Goal: Navigation & Orientation: Find specific page/section

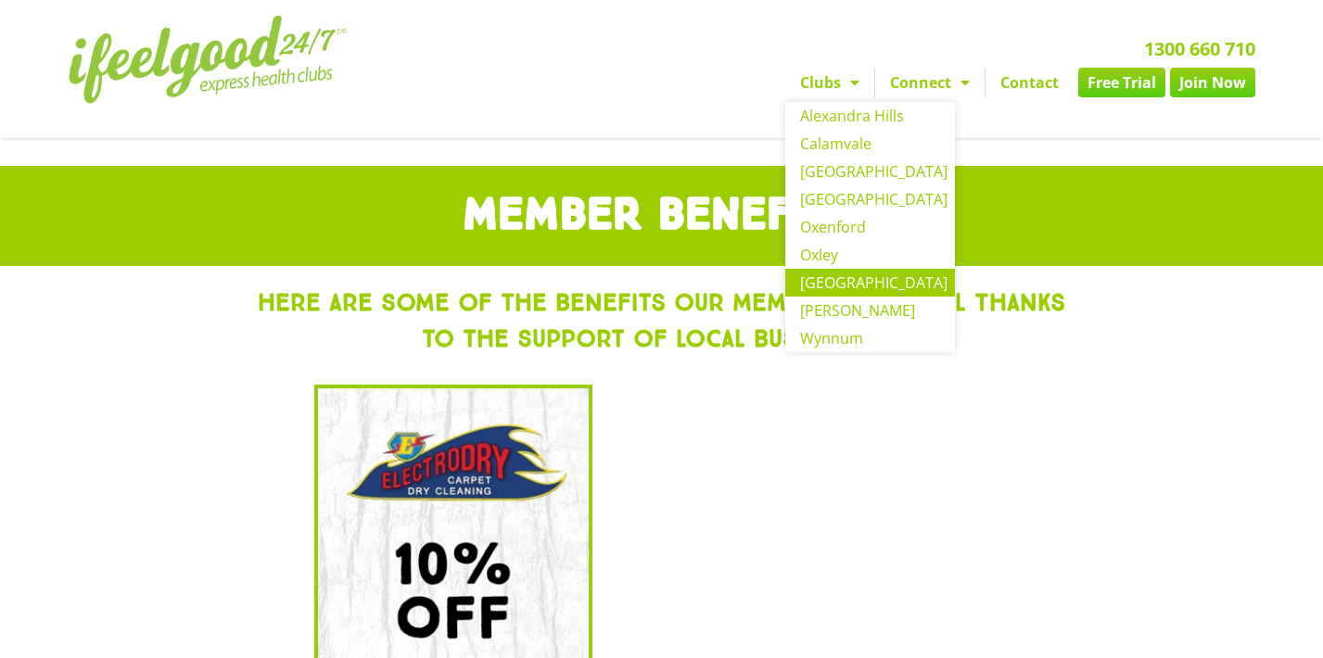
click at [836, 284] on link "[GEOGRAPHIC_DATA]" at bounding box center [870, 283] width 170 height 28
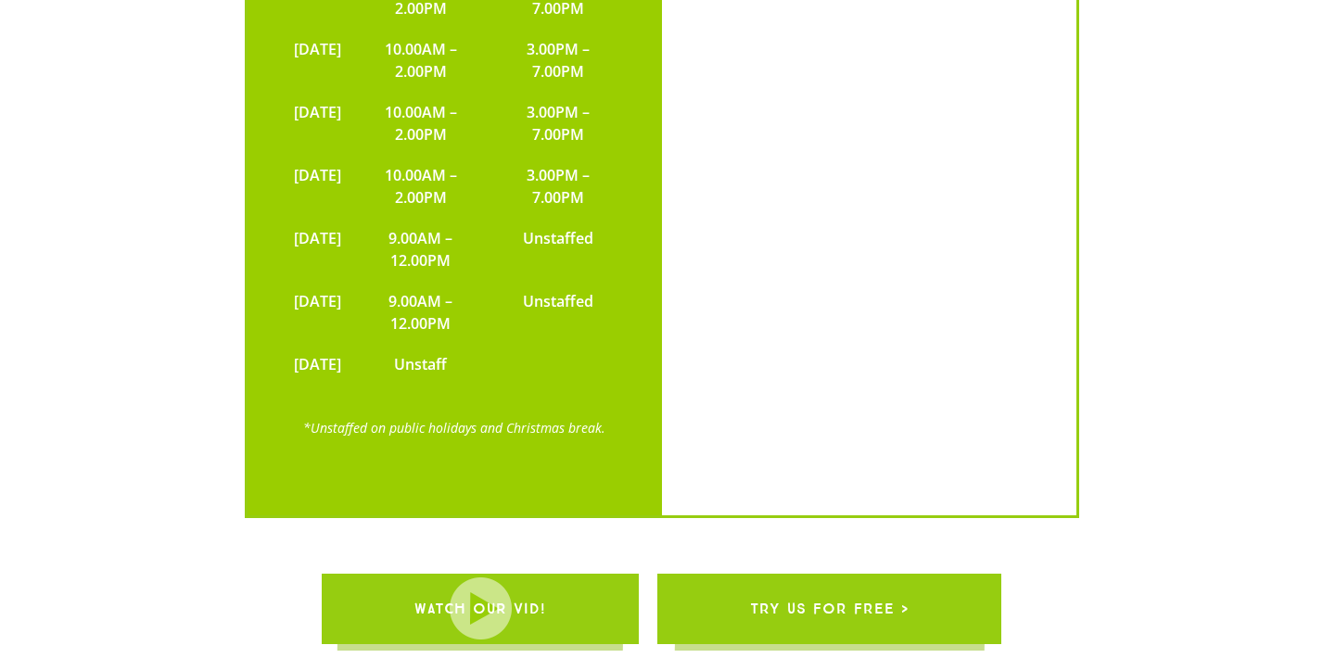
scroll to position [4428, 0]
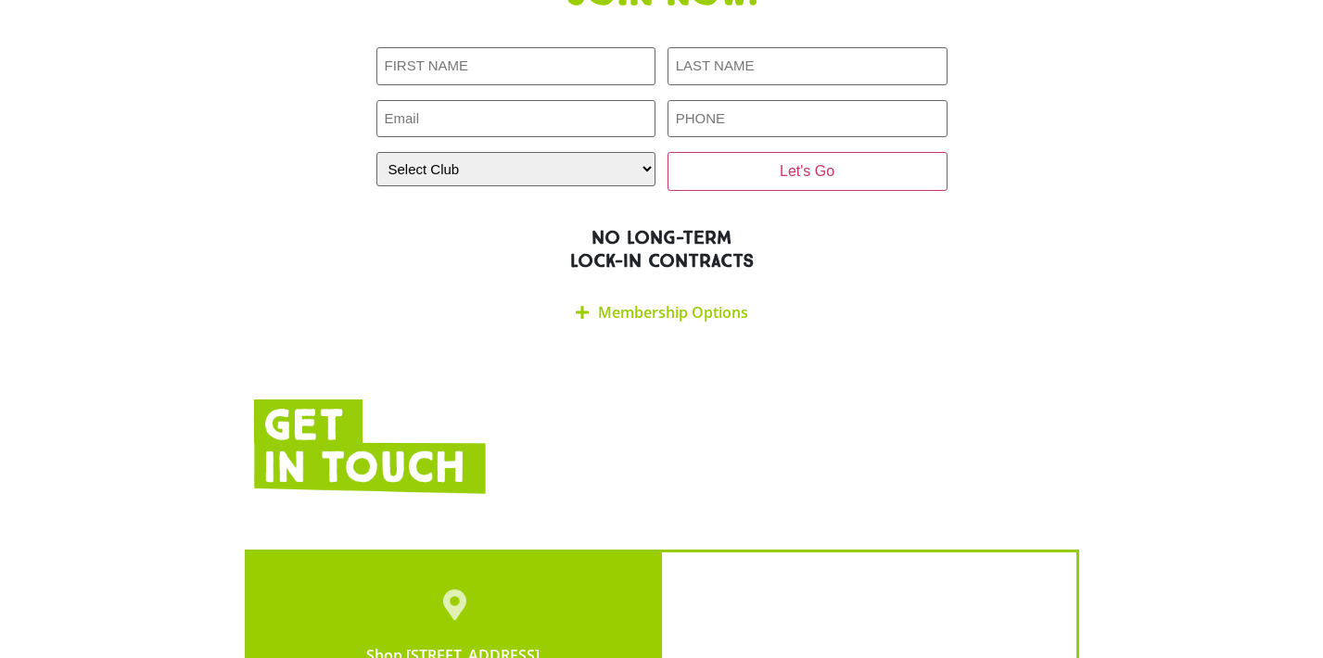
scroll to position [3314, 0]
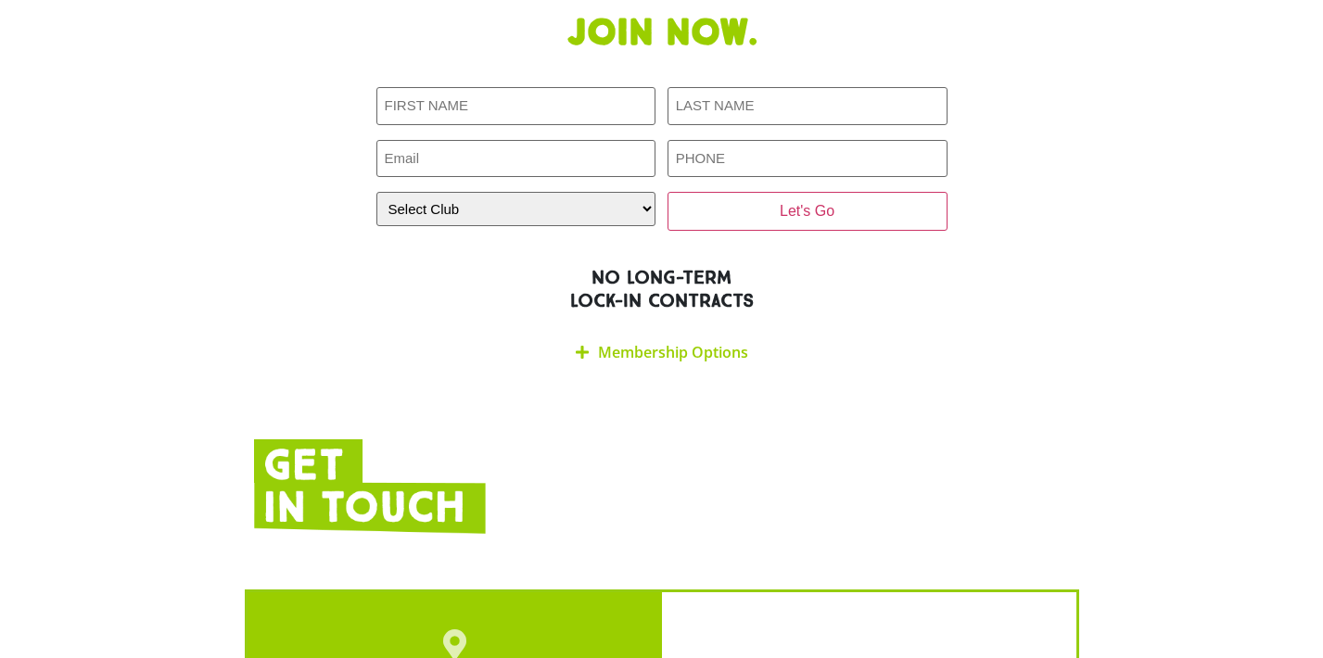
click at [651, 342] on link "Membership Options" at bounding box center [673, 352] width 150 height 20
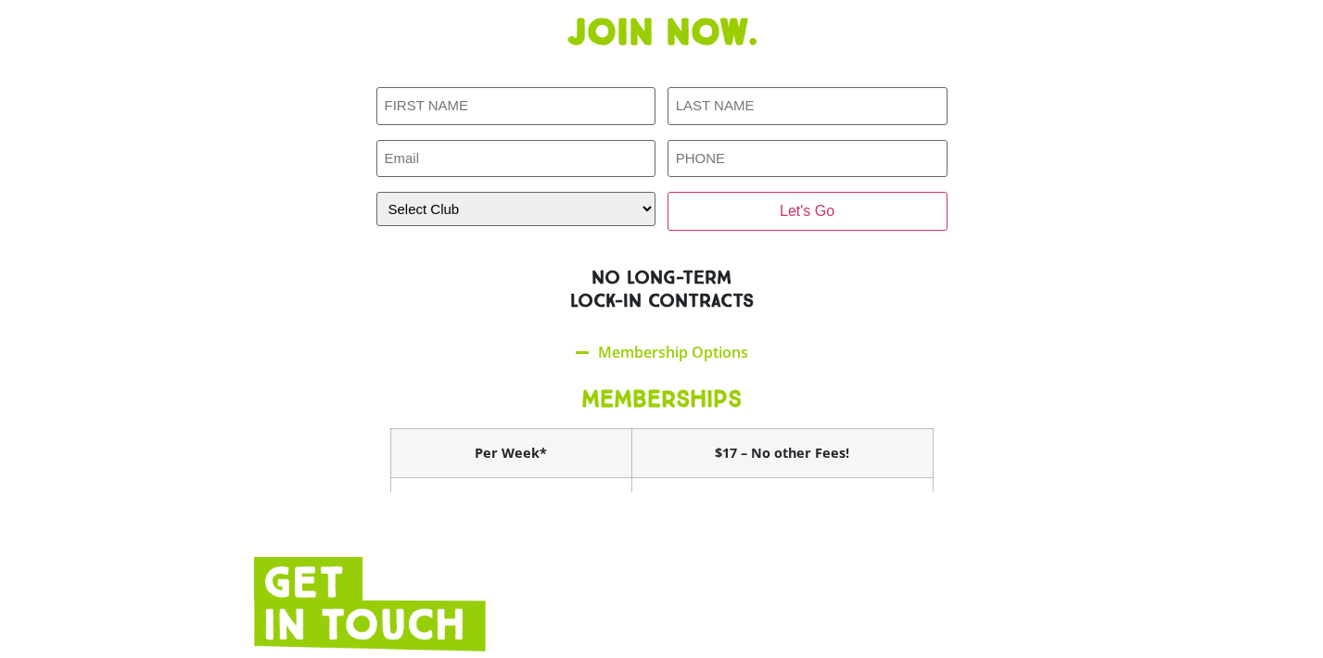
click at [649, 342] on link "Membership Options" at bounding box center [673, 352] width 150 height 20
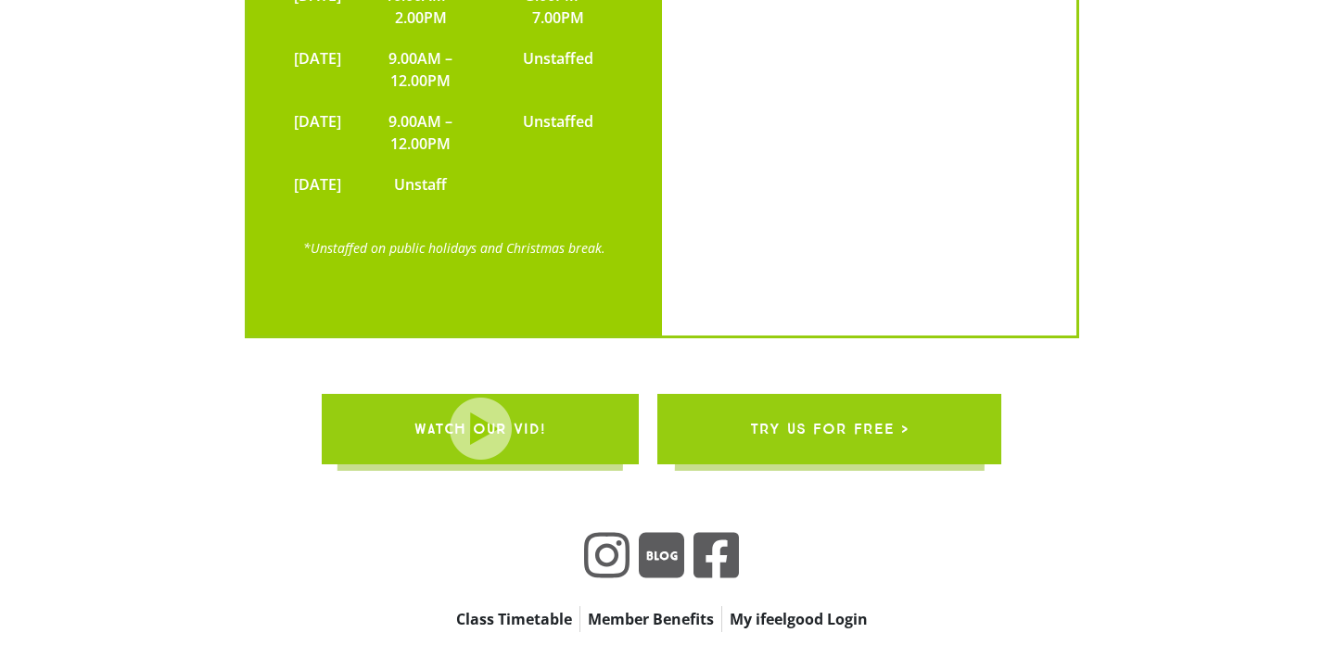
scroll to position [4390, 0]
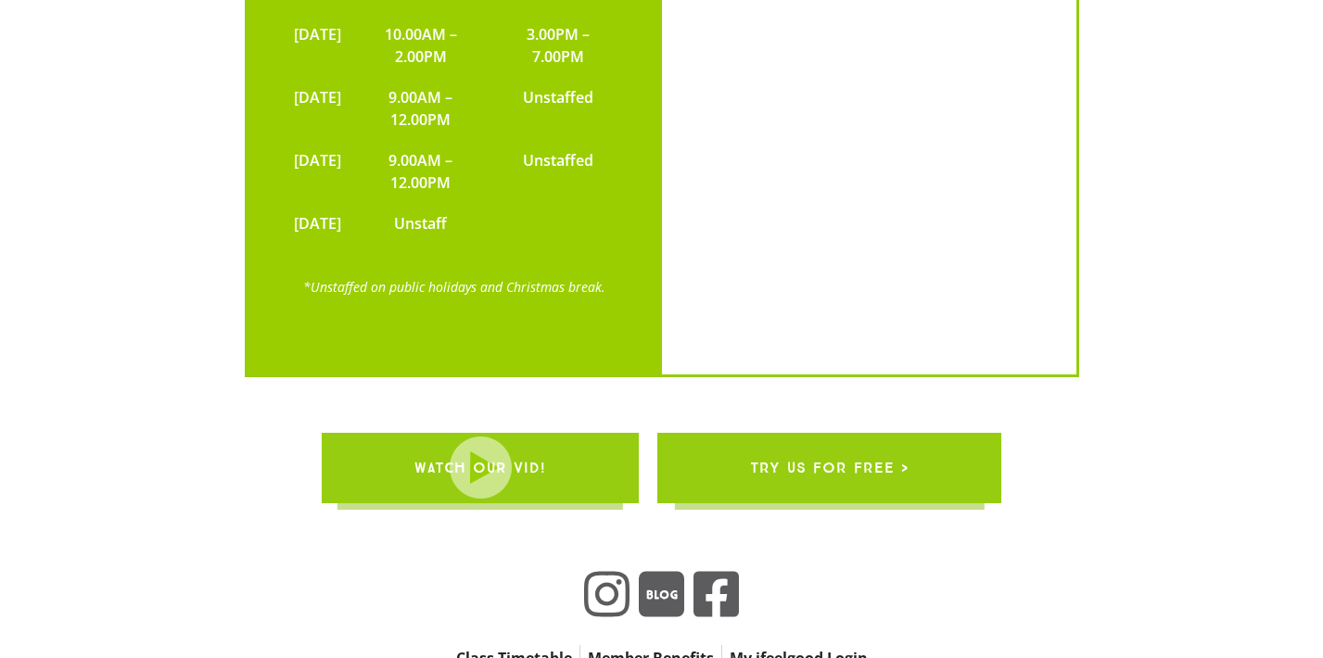
click at [788, 645] on link "My ifeelgood Login" at bounding box center [798, 658] width 153 height 26
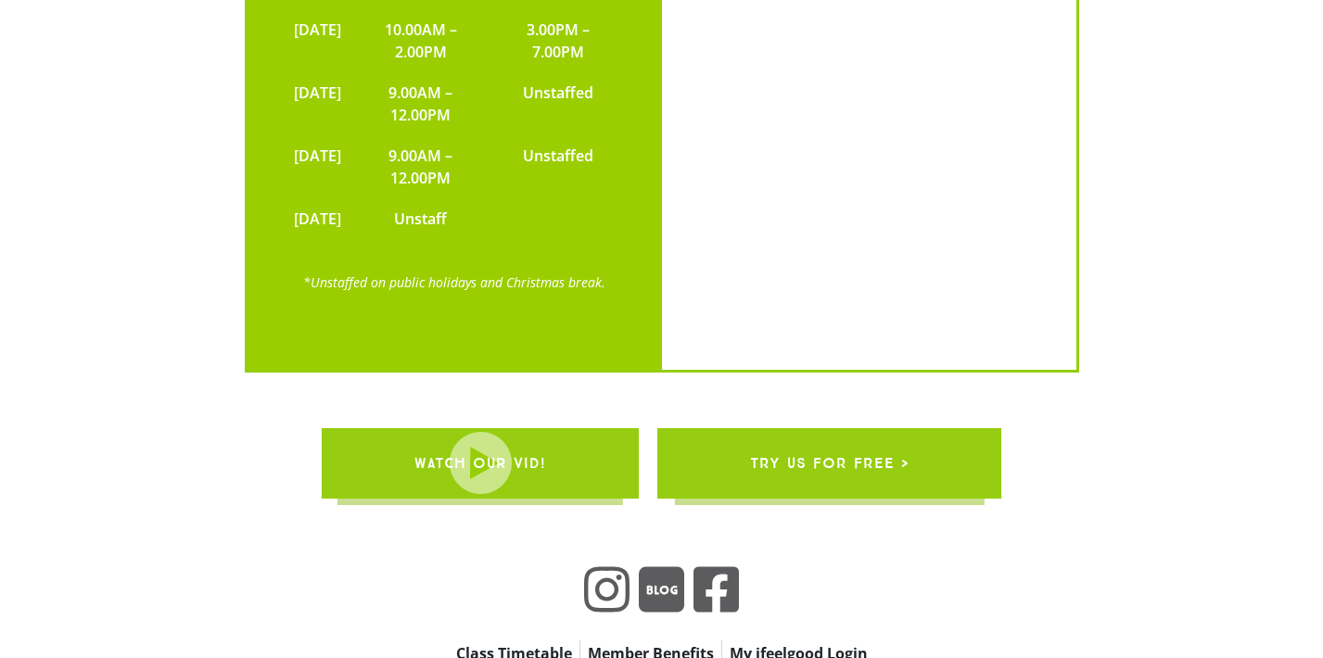
scroll to position [4428, 0]
